Goal: Complete application form: Complete application form

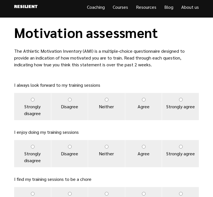
scroll to position [4, 0]
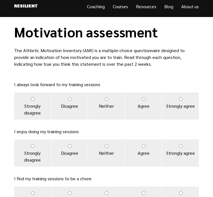
click at [184, 99] on label "Strongly agree" at bounding box center [180, 105] width 37 height 27
click at [182, 99] on input "Strongly agree" at bounding box center [181, 99] width 4 height 4
radio input "true"
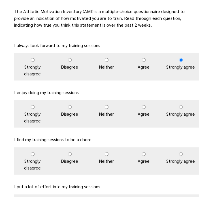
scroll to position [44, 0]
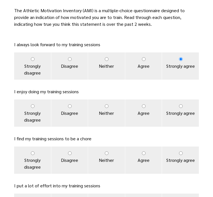
click at [146, 108] on label "Agree" at bounding box center [143, 112] width 37 height 27
click at [145, 108] on input "Agree" at bounding box center [144, 106] width 4 height 4
radio input "true"
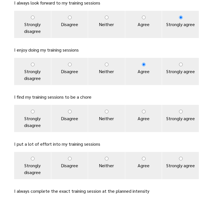
scroll to position [93, 0]
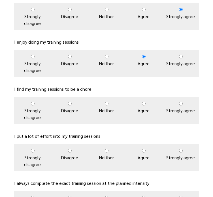
click at [71, 103] on input "Disagree" at bounding box center [70, 104] width 4 height 4
radio input "true"
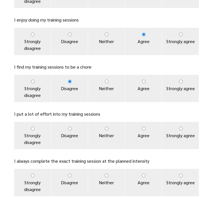
scroll to position [115, 0]
click at [175, 128] on label "Strongly agree" at bounding box center [180, 135] width 37 height 27
click at [179, 128] on input "Strongly agree" at bounding box center [181, 128] width 4 height 4
radio input "true"
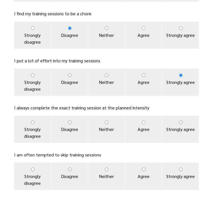
scroll to position [169, 0]
click at [148, 122] on label "Agree" at bounding box center [143, 128] width 37 height 27
click at [145, 122] on input "Agree" at bounding box center [144, 122] width 4 height 4
radio input "true"
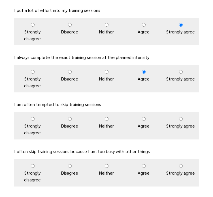
scroll to position [218, 0]
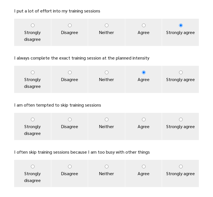
click at [70, 118] on input "Disagree" at bounding box center [70, 119] width 4 height 4
radio input "true"
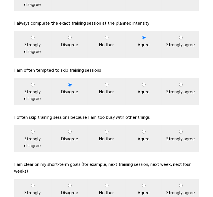
scroll to position [253, 0]
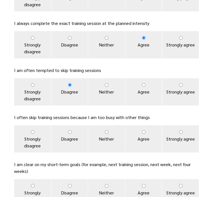
click at [69, 129] on label "Disagree" at bounding box center [69, 138] width 37 height 27
click at [69, 130] on input "Disagree" at bounding box center [70, 132] width 4 height 4
radio input "true"
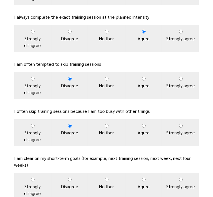
scroll to position [259, 0]
click at [146, 126] on label "Agree" at bounding box center [143, 132] width 37 height 27
click at [145, 126] on input "Agree" at bounding box center [144, 126] width 4 height 4
radio input "true"
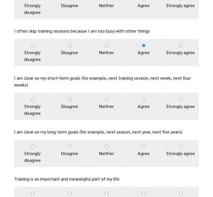
scroll to position [339, 0]
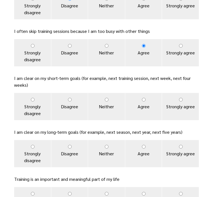
click at [143, 101] on input "Agree" at bounding box center [144, 100] width 4 height 4
radio input "true"
click at [145, 144] on label "Agree" at bounding box center [143, 153] width 37 height 27
click at [145, 144] on input "Agree" at bounding box center [144, 146] width 4 height 4
radio input "true"
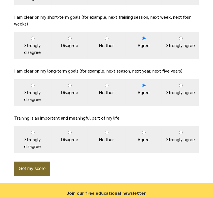
scroll to position [405, 0]
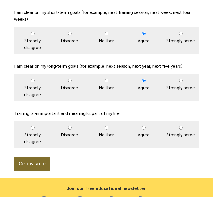
click at [176, 129] on label "Strongly agree" at bounding box center [180, 134] width 37 height 27
click at [179, 129] on input "Strongly agree" at bounding box center [181, 128] width 4 height 4
radio input "true"
click at [41, 161] on button "Get my score" at bounding box center [32, 163] width 36 height 14
